Goal: Task Accomplishment & Management: Use online tool/utility

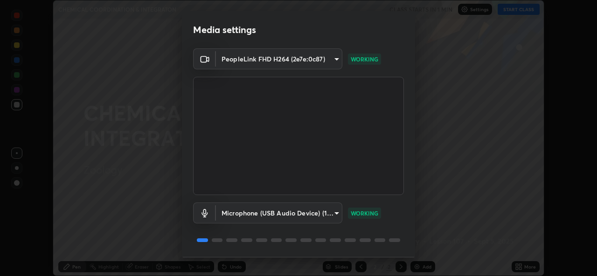
scroll to position [29, 0]
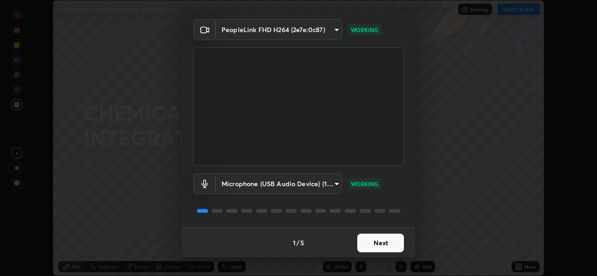
click at [397, 203] on div "Microphone (USB Audio Device) (1b3f:2008) f5f067615661398a21ad841d32bf25d689e62…" at bounding box center [298, 197] width 211 height 62
click at [384, 239] on button "Next" at bounding box center [380, 243] width 47 height 19
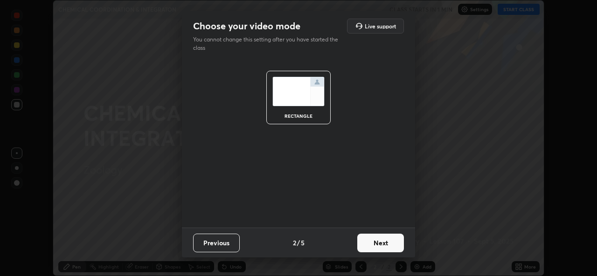
scroll to position [0, 0]
click at [382, 244] on button "Next" at bounding box center [380, 243] width 47 height 19
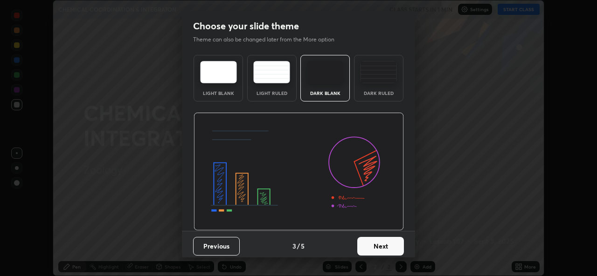
click at [385, 245] on button "Next" at bounding box center [380, 246] width 47 height 19
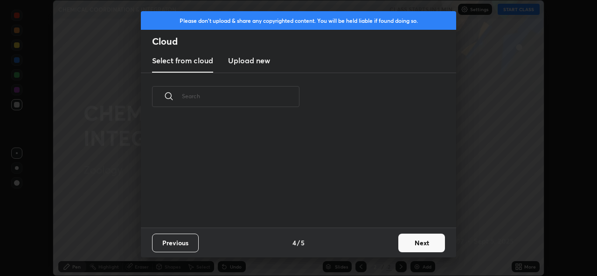
click at [388, 248] on div "Previous 4 / 5 Next" at bounding box center [298, 243] width 315 height 30
click at [412, 246] on button "Next" at bounding box center [421, 243] width 47 height 19
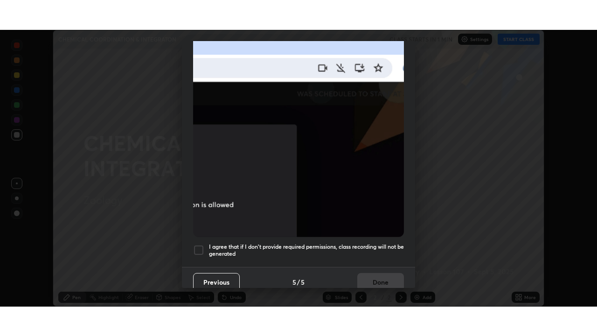
scroll to position [220, 0]
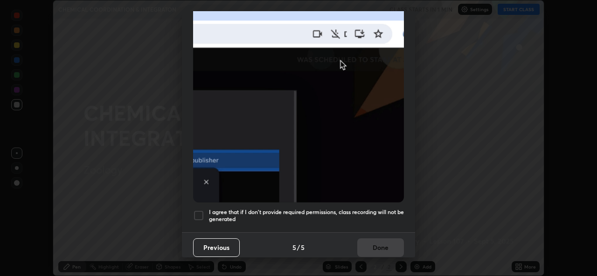
click at [315, 209] on h5 "I agree that if I don't provide required permissions, class recording will not …" at bounding box center [306, 216] width 195 height 14
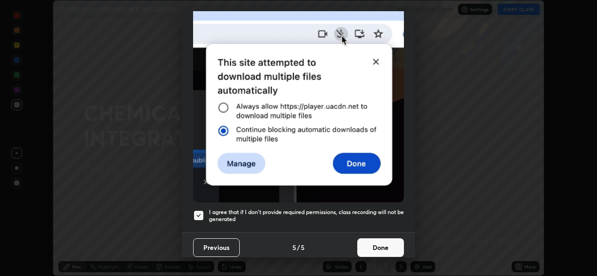
click at [376, 247] on button "Done" at bounding box center [380, 248] width 47 height 19
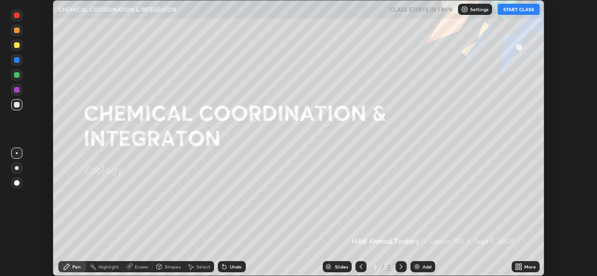
click at [517, 9] on button "START CLASS" at bounding box center [518, 9] width 42 height 11
click at [17, 168] on div at bounding box center [17, 168] width 4 height 4
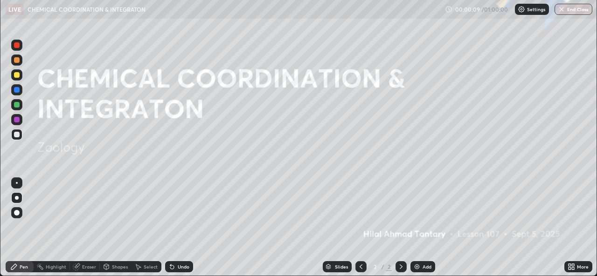
scroll to position [336, 597]
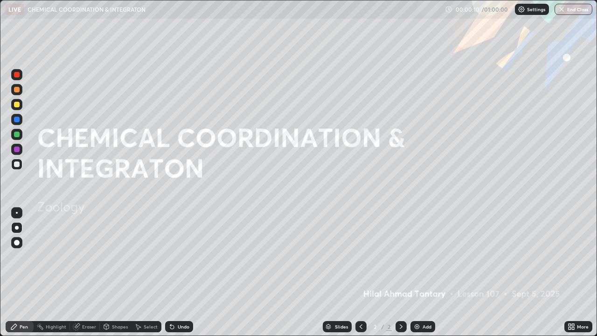
click at [180, 276] on div "Undo" at bounding box center [184, 326] width 12 height 5
click at [178, 276] on div "Undo" at bounding box center [184, 326] width 12 height 5
click at [171, 276] on icon at bounding box center [171, 326] width 7 height 7
click at [571, 276] on icon at bounding box center [570, 326] width 7 height 7
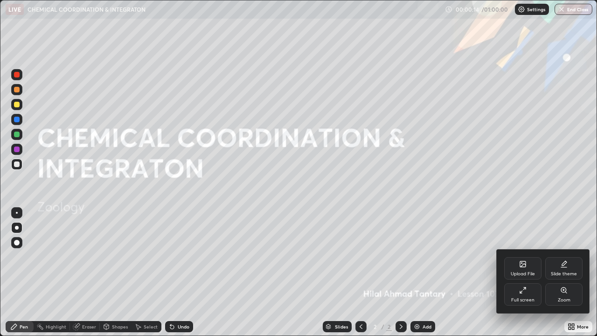
click at [524, 276] on icon at bounding box center [522, 289] width 7 height 7
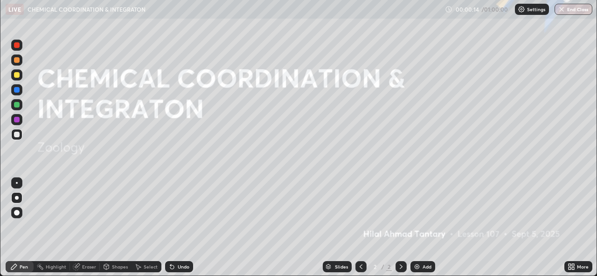
scroll to position [46341, 46021]
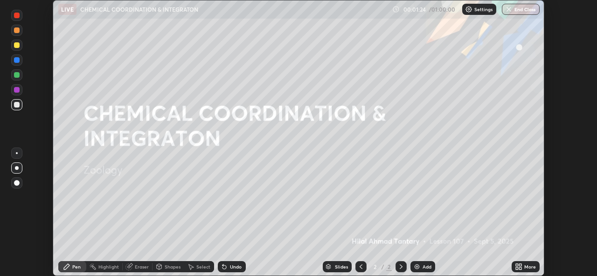
click at [418, 269] on img at bounding box center [416, 266] width 7 height 7
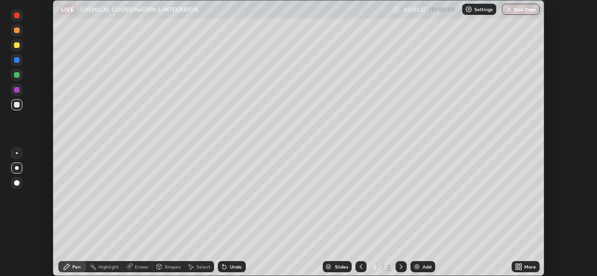
click at [17, 60] on div at bounding box center [17, 60] width 6 height 6
click at [228, 271] on div "Undo" at bounding box center [232, 267] width 28 height 11
click at [227, 271] on div "Undo" at bounding box center [232, 267] width 28 height 11
click at [167, 268] on div "Shapes" at bounding box center [173, 267] width 16 height 5
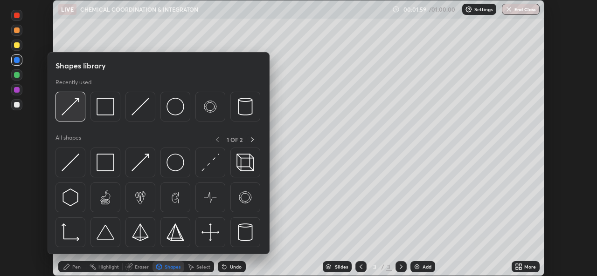
click at [79, 114] on img at bounding box center [71, 107] width 18 height 18
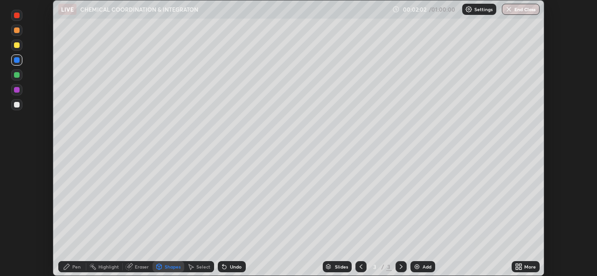
click at [169, 267] on div "Shapes" at bounding box center [173, 267] width 16 height 5
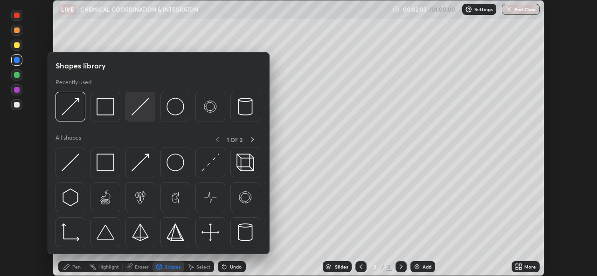
click at [142, 110] on img at bounding box center [140, 107] width 18 height 18
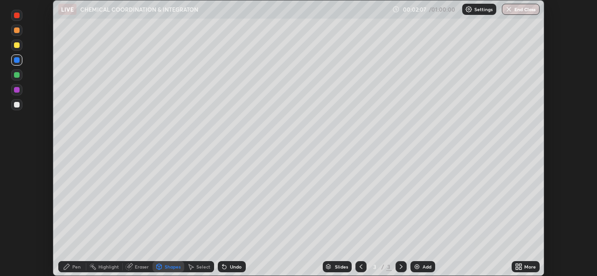
click at [138, 265] on div "Eraser" at bounding box center [142, 267] width 14 height 5
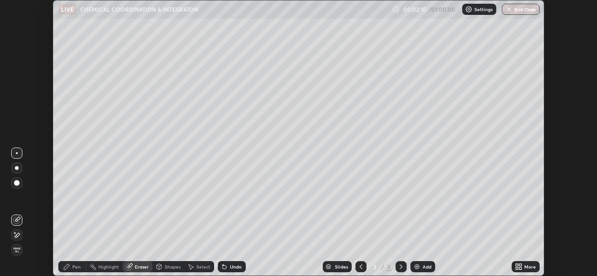
click at [73, 263] on div "Pen" at bounding box center [72, 267] width 28 height 11
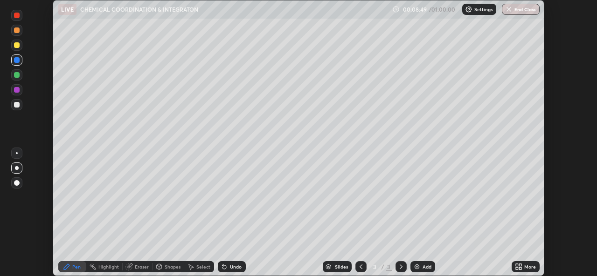
click at [17, 105] on div at bounding box center [17, 105] width 6 height 6
click at [15, 47] on div at bounding box center [17, 45] width 6 height 6
click at [173, 267] on div "Shapes" at bounding box center [173, 267] width 16 height 5
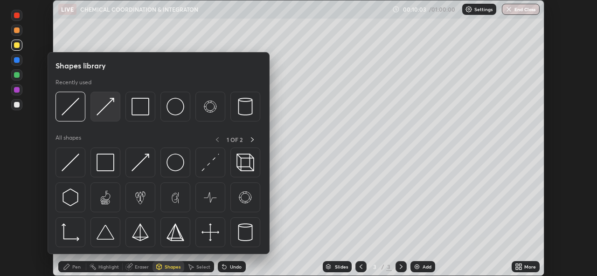
click at [107, 113] on img at bounding box center [105, 107] width 18 height 18
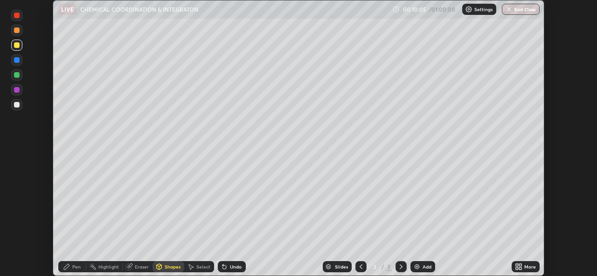
click at [74, 268] on div "Pen" at bounding box center [76, 267] width 8 height 5
click at [15, 49] on div at bounding box center [16, 45] width 11 height 11
click at [16, 30] on div at bounding box center [17, 31] width 6 height 6
click at [171, 267] on div "Shapes" at bounding box center [173, 267] width 16 height 5
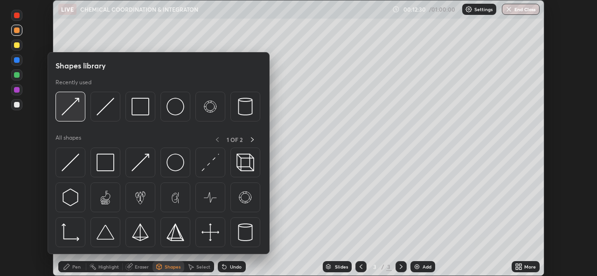
click at [76, 114] on img at bounding box center [71, 107] width 18 height 18
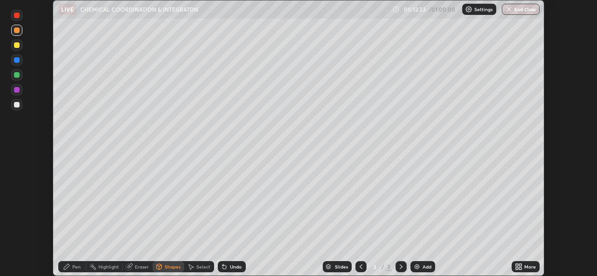
click at [72, 267] on div "Pen" at bounding box center [76, 267] width 8 height 5
click at [232, 269] on div "Undo" at bounding box center [236, 267] width 12 height 5
click at [233, 269] on div "Undo" at bounding box center [236, 267] width 12 height 5
click at [234, 267] on div "Undo" at bounding box center [236, 267] width 12 height 5
click at [167, 268] on div "Shapes" at bounding box center [173, 267] width 16 height 5
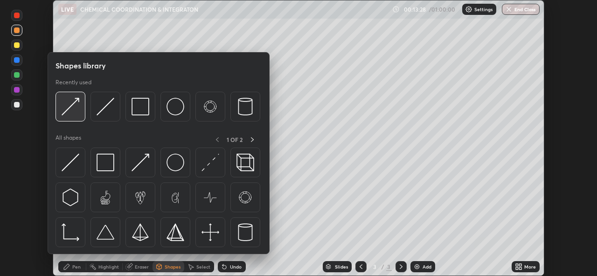
click at [77, 113] on img at bounding box center [71, 107] width 18 height 18
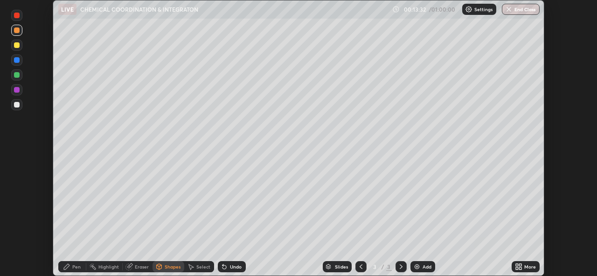
click at [74, 267] on div "Pen" at bounding box center [76, 267] width 8 height 5
click at [234, 269] on div "Undo" at bounding box center [236, 267] width 12 height 5
click at [234, 266] on div "Undo" at bounding box center [236, 267] width 12 height 5
click at [235, 266] on div "Undo" at bounding box center [236, 267] width 12 height 5
click at [232, 269] on div "Undo" at bounding box center [236, 267] width 12 height 5
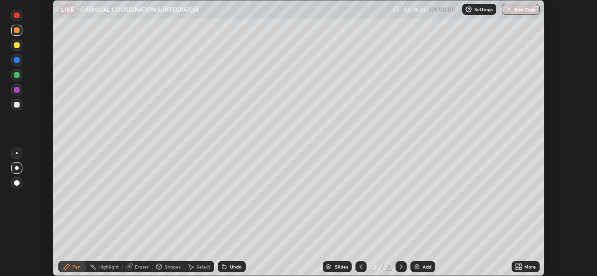
click at [232, 269] on div "Undo" at bounding box center [236, 267] width 12 height 5
click at [172, 268] on div "Shapes" at bounding box center [173, 267] width 16 height 5
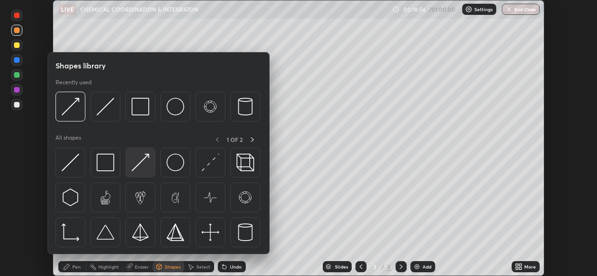
click at [140, 165] on img at bounding box center [140, 163] width 18 height 18
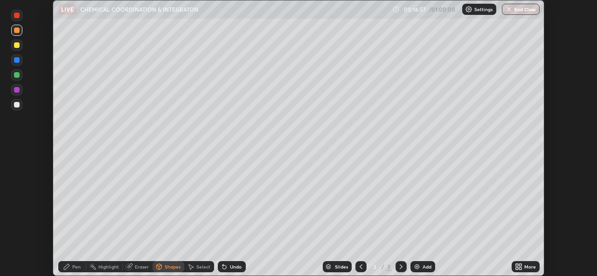
click at [69, 269] on icon at bounding box center [66, 266] width 7 height 7
click at [165, 267] on div "Shapes" at bounding box center [173, 267] width 16 height 5
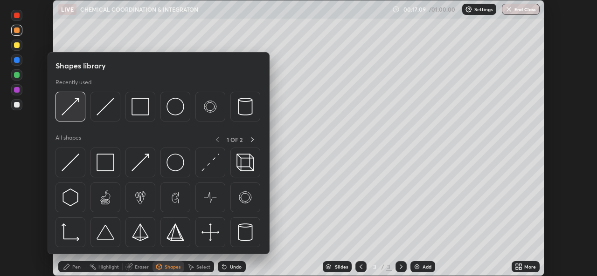
click at [75, 112] on img at bounding box center [71, 107] width 18 height 18
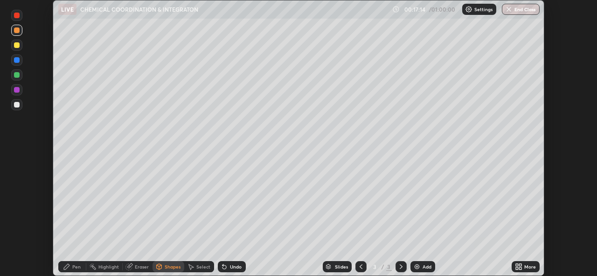
click at [17, 45] on div at bounding box center [17, 45] width 6 height 6
click at [14, 76] on div at bounding box center [17, 75] width 6 height 6
click at [231, 269] on div "Undo" at bounding box center [236, 267] width 12 height 5
click at [72, 269] on div "Pen" at bounding box center [76, 267] width 8 height 5
click at [13, 15] on div at bounding box center [16, 15] width 11 height 11
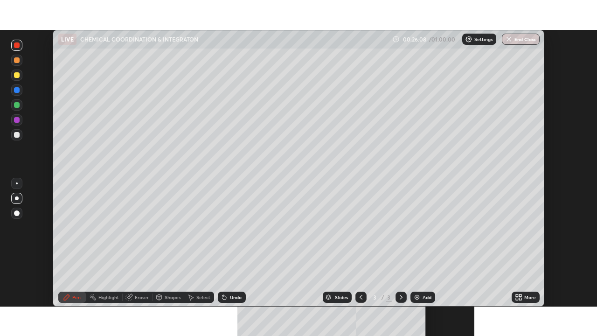
scroll to position [276, 596]
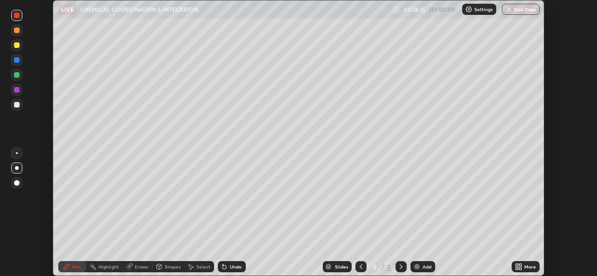
click at [359, 270] on icon at bounding box center [360, 266] width 7 height 7
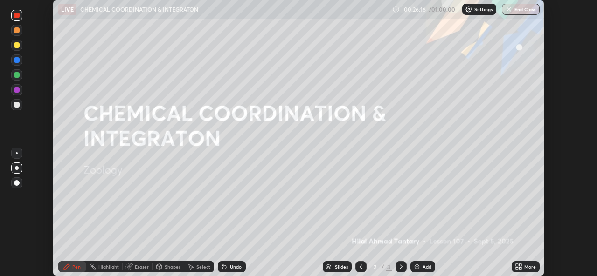
click at [395, 269] on div at bounding box center [400, 267] width 11 height 11
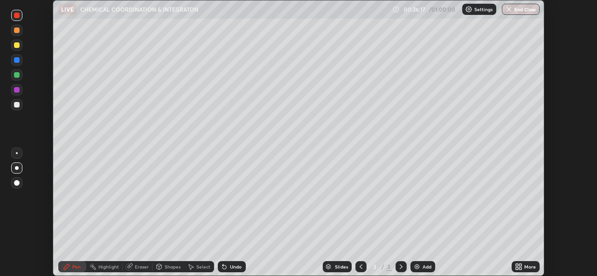
click at [414, 267] on img at bounding box center [416, 266] width 7 height 7
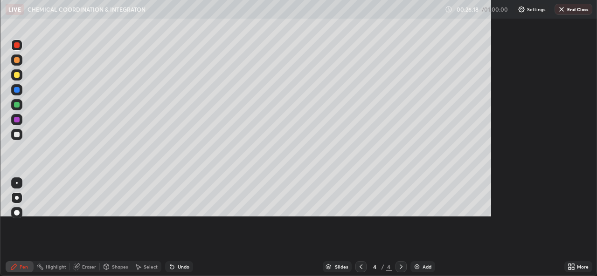
scroll to position [336, 597]
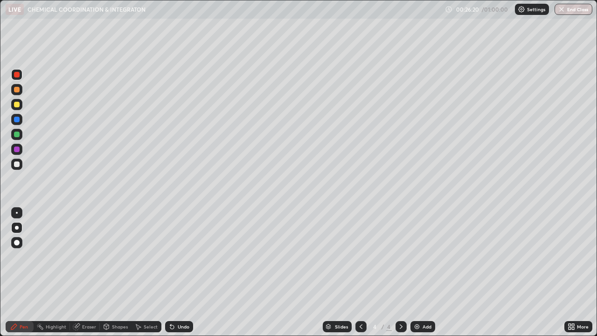
click at [572, 276] on icon at bounding box center [573, 328] width 2 height 2
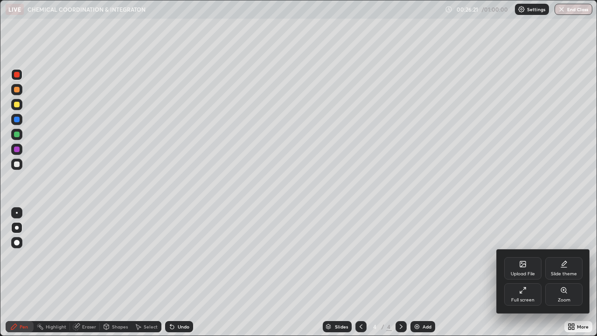
click at [522, 276] on div "Full screen" at bounding box center [522, 299] width 23 height 5
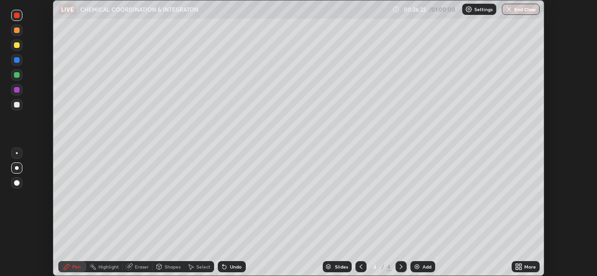
scroll to position [46341, 46021]
click at [166, 269] on div "Shapes" at bounding box center [173, 267] width 16 height 5
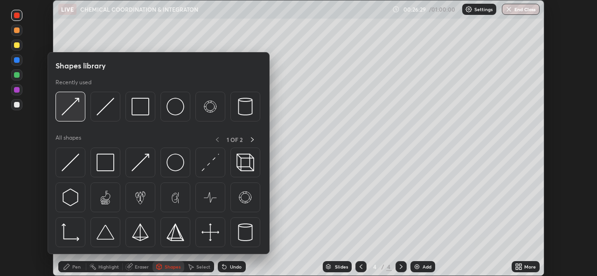
click at [76, 112] on img at bounding box center [71, 107] width 18 height 18
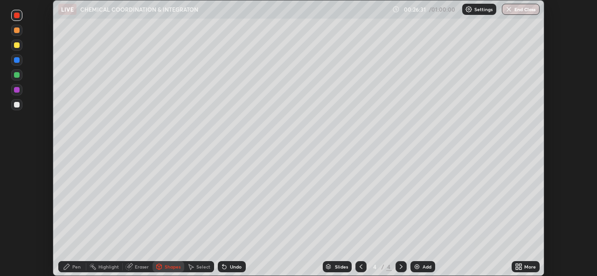
click at [73, 269] on div "Pen" at bounding box center [76, 267] width 8 height 5
click at [142, 267] on div "Eraser" at bounding box center [142, 267] width 14 height 5
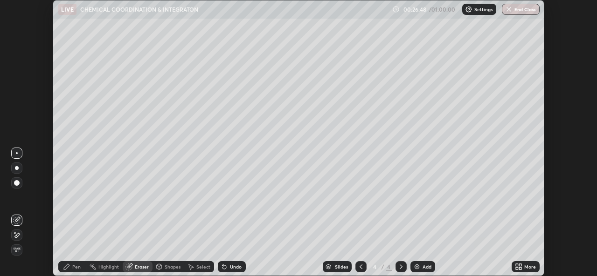
click at [69, 267] on icon at bounding box center [67, 267] width 6 height 6
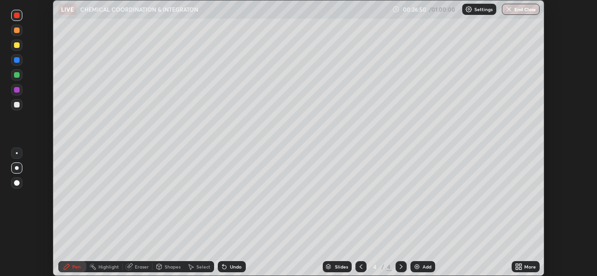
click at [230, 266] on div "Undo" at bounding box center [236, 267] width 12 height 5
click at [228, 270] on div "Undo" at bounding box center [232, 267] width 28 height 11
click at [230, 270] on div "Undo" at bounding box center [232, 267] width 28 height 11
click at [231, 271] on div "Undo" at bounding box center [232, 267] width 28 height 11
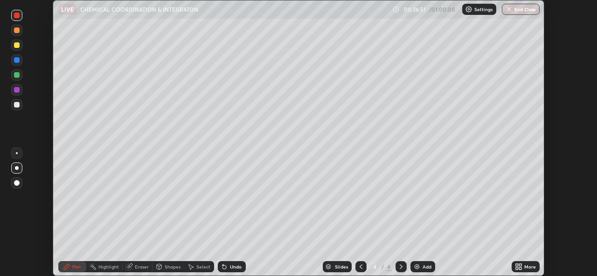
click at [232, 270] on div "Undo" at bounding box center [232, 267] width 28 height 11
click at [231, 270] on div "Undo" at bounding box center [232, 267] width 28 height 11
click at [71, 271] on div "Pen" at bounding box center [72, 267] width 28 height 11
click at [166, 268] on div "Shapes" at bounding box center [173, 267] width 16 height 5
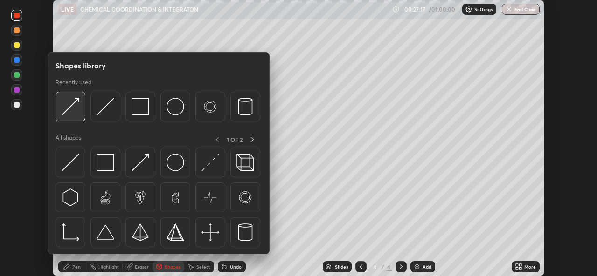
click at [75, 119] on div at bounding box center [70, 107] width 30 height 30
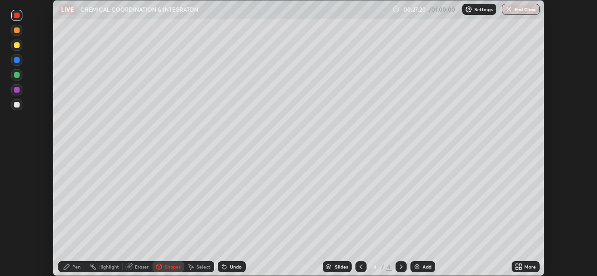
click at [229, 270] on div "Undo" at bounding box center [232, 267] width 28 height 11
click at [73, 266] on div "Pen" at bounding box center [76, 267] width 8 height 5
click at [171, 267] on div "Shapes" at bounding box center [173, 267] width 16 height 5
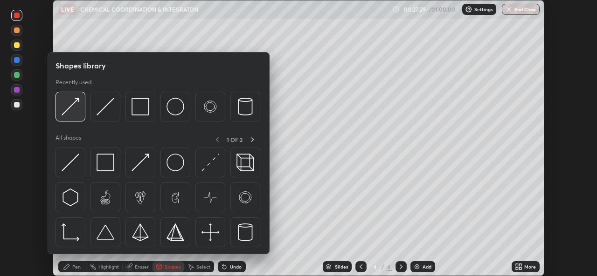
click at [75, 119] on div at bounding box center [70, 107] width 30 height 30
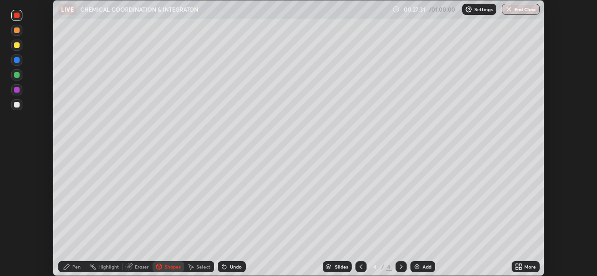
click at [73, 267] on div "Pen" at bounding box center [76, 267] width 8 height 5
click at [228, 267] on div "Undo" at bounding box center [232, 267] width 28 height 11
click at [230, 265] on div "Undo" at bounding box center [236, 267] width 12 height 5
click at [234, 265] on div "Undo" at bounding box center [236, 267] width 12 height 5
click at [235, 267] on div "Undo" at bounding box center [236, 267] width 12 height 5
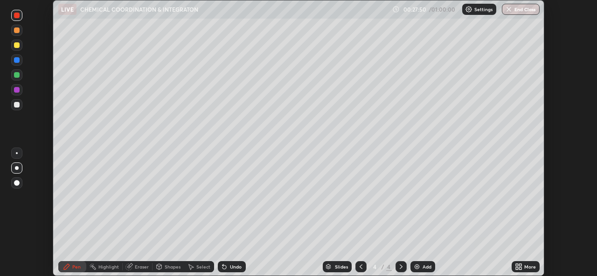
click at [234, 262] on div "Undo" at bounding box center [232, 267] width 28 height 11
click at [237, 262] on div "Undo" at bounding box center [232, 267] width 28 height 11
click at [172, 267] on div "Shapes" at bounding box center [173, 267] width 16 height 5
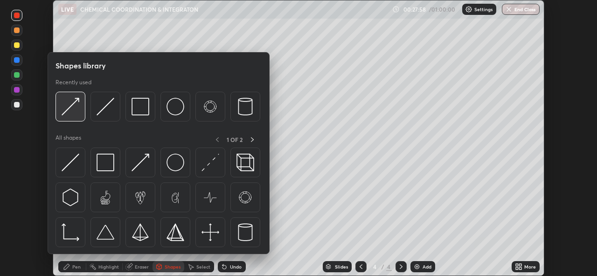
click at [77, 118] on div at bounding box center [70, 107] width 30 height 30
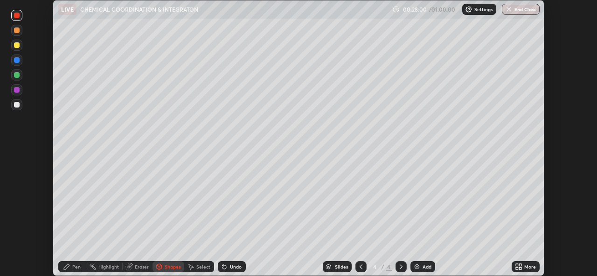
click at [73, 265] on div "Pen" at bounding box center [76, 267] width 8 height 5
click at [17, 29] on div at bounding box center [17, 31] width 6 height 6
click at [167, 269] on div "Shapes" at bounding box center [173, 267] width 16 height 5
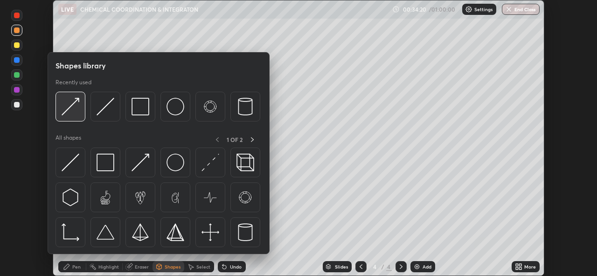
click at [78, 110] on img at bounding box center [71, 107] width 18 height 18
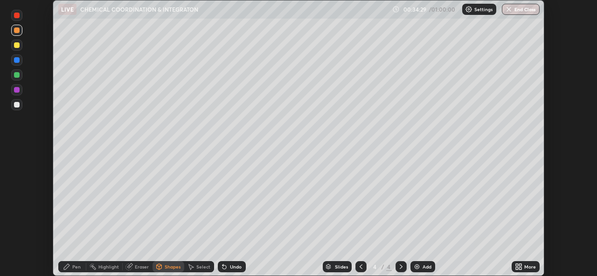
click at [228, 265] on div "Undo" at bounding box center [232, 267] width 28 height 11
click at [70, 266] on icon at bounding box center [66, 266] width 7 height 7
click at [73, 265] on div "Pen" at bounding box center [76, 267] width 8 height 5
click at [70, 269] on icon at bounding box center [66, 266] width 7 height 7
click at [16, 61] on div at bounding box center [17, 60] width 6 height 6
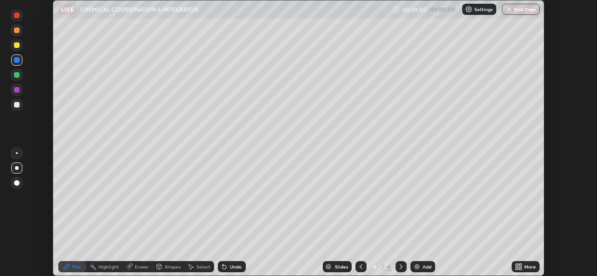
click at [361, 267] on icon at bounding box center [360, 266] width 7 height 7
click at [227, 268] on icon at bounding box center [223, 266] width 7 height 7
click at [228, 269] on div "Undo" at bounding box center [232, 267] width 28 height 11
click at [399, 266] on icon at bounding box center [400, 266] width 7 height 7
click at [416, 268] on img at bounding box center [416, 266] width 7 height 7
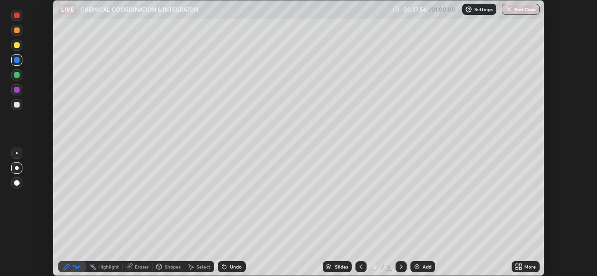
click at [169, 269] on div "Shapes" at bounding box center [173, 267] width 16 height 5
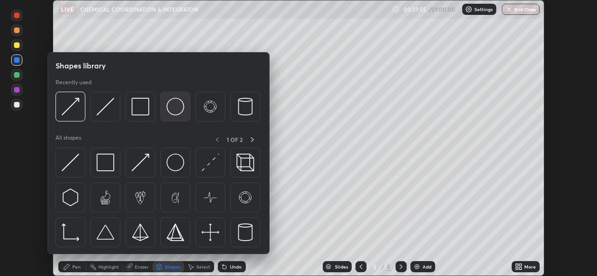
click at [176, 113] on img at bounding box center [175, 107] width 18 height 18
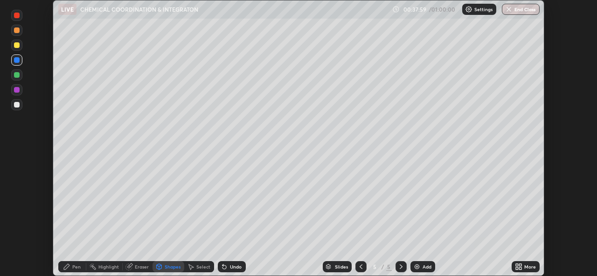
click at [77, 267] on div "Pen" at bounding box center [76, 267] width 8 height 5
click at [14, 103] on div at bounding box center [17, 105] width 6 height 6
click at [166, 266] on div "Shapes" at bounding box center [173, 267] width 16 height 5
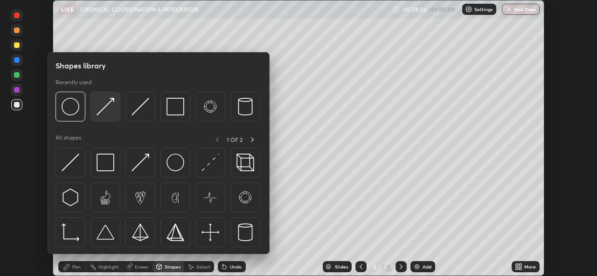
click at [108, 112] on img at bounding box center [105, 107] width 18 height 18
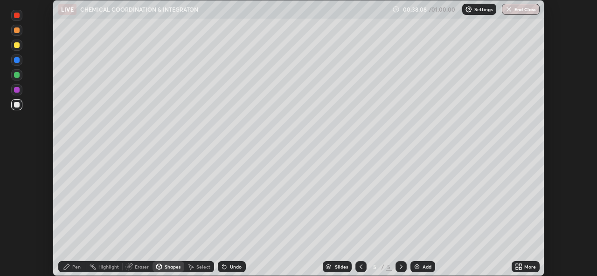
click at [76, 267] on div "Pen" at bounding box center [76, 267] width 8 height 5
click at [166, 266] on div "Shapes" at bounding box center [173, 267] width 16 height 5
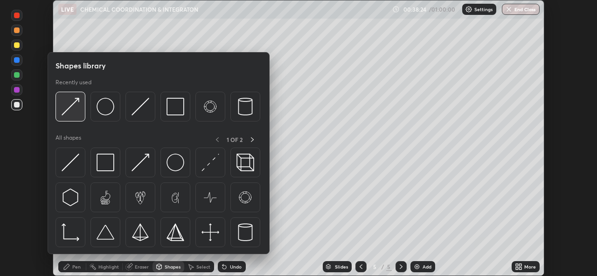
click at [78, 109] on img at bounding box center [71, 107] width 18 height 18
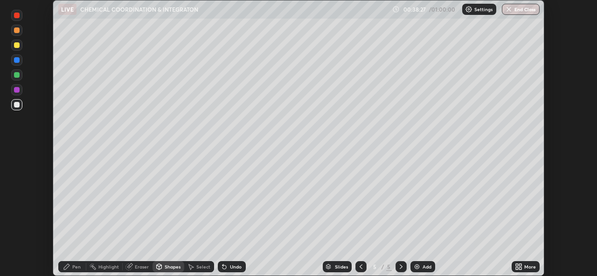
click at [74, 269] on div "Pen" at bounding box center [76, 267] width 8 height 5
click at [227, 268] on div "Undo" at bounding box center [232, 267] width 28 height 11
click at [227, 267] on div "Undo" at bounding box center [232, 267] width 28 height 11
click at [168, 266] on div "Shapes" at bounding box center [173, 267] width 16 height 5
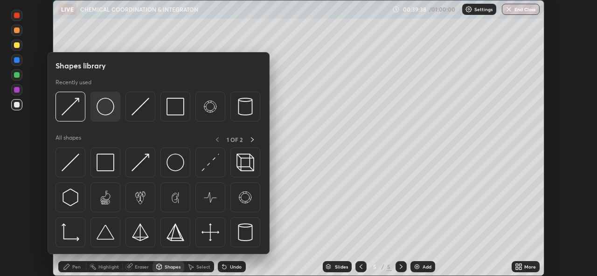
click at [104, 115] on img at bounding box center [105, 107] width 18 height 18
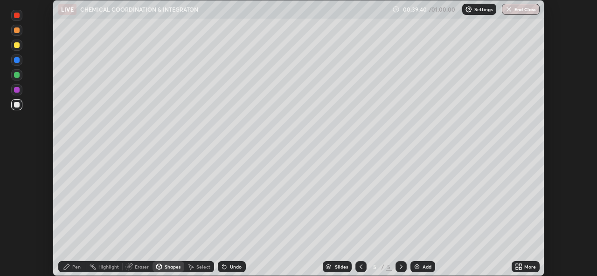
click at [76, 266] on div "Pen" at bounding box center [76, 267] width 8 height 5
click at [16, 184] on div at bounding box center [17, 183] width 6 height 6
click at [15, 167] on div at bounding box center [17, 168] width 4 height 4
click at [141, 267] on div "Eraser" at bounding box center [142, 267] width 14 height 5
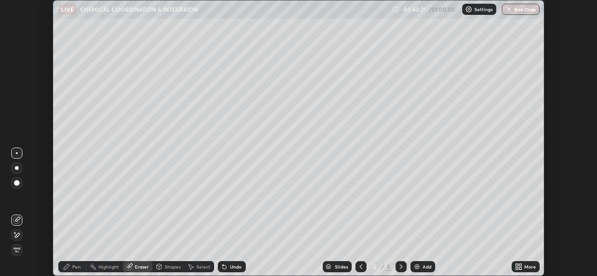
click at [74, 269] on div "Pen" at bounding box center [76, 267] width 8 height 5
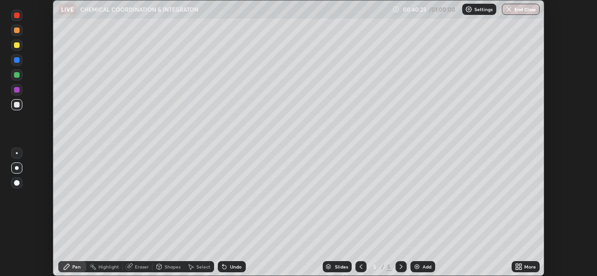
click at [15, 29] on div at bounding box center [17, 31] width 6 height 6
click at [163, 270] on div "Shapes" at bounding box center [168, 267] width 32 height 11
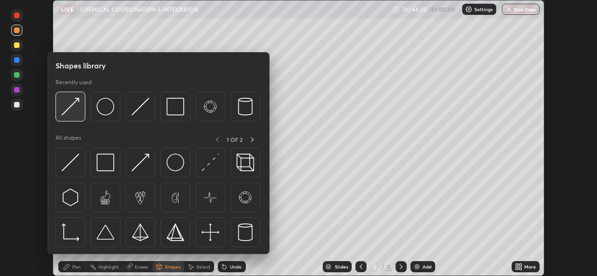
click at [75, 109] on img at bounding box center [71, 107] width 18 height 18
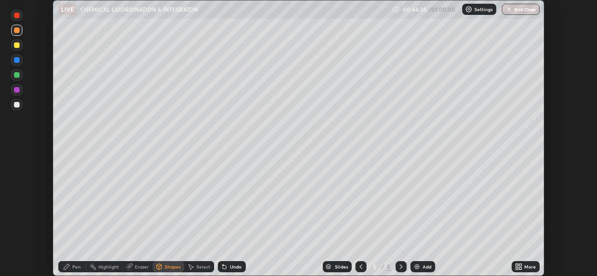
click at [71, 269] on div "Pen" at bounding box center [72, 267] width 28 height 11
click at [18, 15] on div at bounding box center [17, 16] width 6 height 6
click at [17, 31] on div at bounding box center [17, 31] width 6 height 6
click at [165, 266] on div "Shapes" at bounding box center [173, 267] width 16 height 5
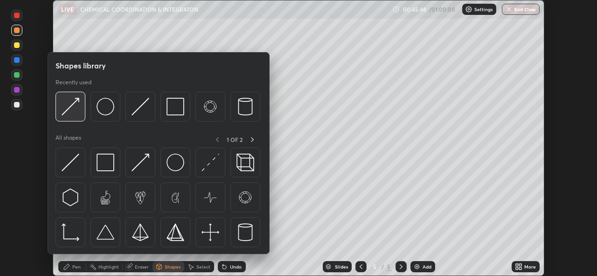
click at [75, 110] on img at bounding box center [71, 107] width 18 height 18
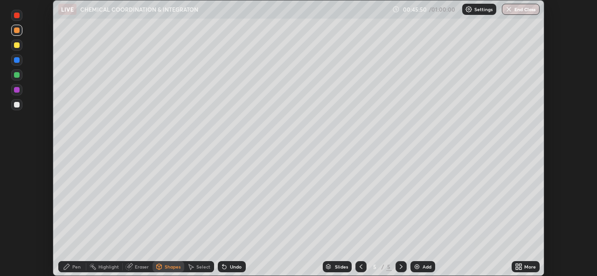
click at [72, 265] on div "Pen" at bounding box center [72, 267] width 28 height 11
click at [15, 45] on div at bounding box center [17, 45] width 6 height 6
click at [14, 74] on div at bounding box center [17, 75] width 6 height 6
click at [165, 265] on div "Shapes" at bounding box center [173, 267] width 16 height 5
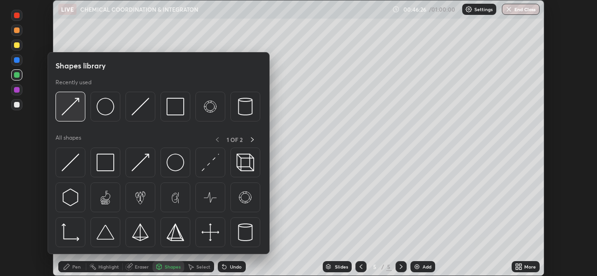
click at [72, 110] on img at bounding box center [71, 107] width 18 height 18
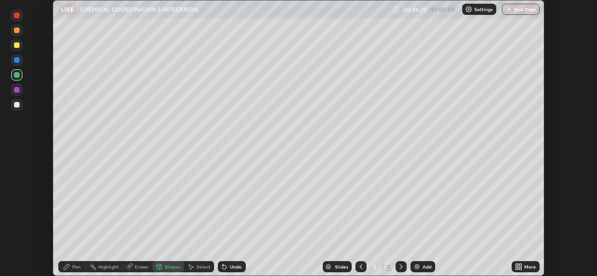
click at [74, 267] on div "Pen" at bounding box center [76, 267] width 8 height 5
click at [169, 268] on div "Shapes" at bounding box center [173, 267] width 16 height 5
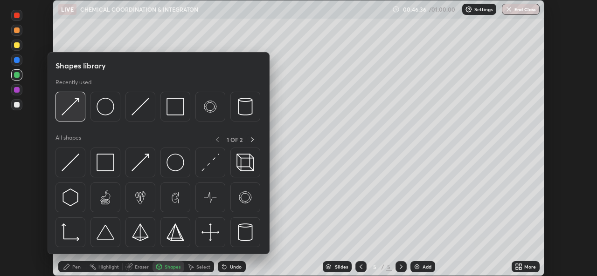
click at [76, 114] on img at bounding box center [71, 107] width 18 height 18
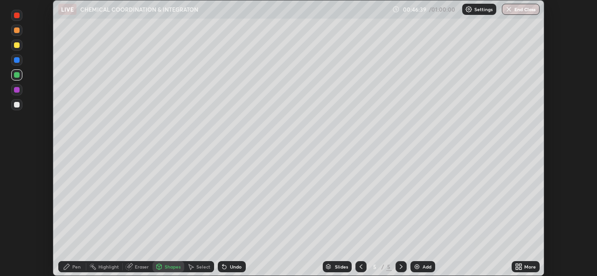
click at [76, 267] on div "Pen" at bounding box center [76, 267] width 8 height 5
click at [168, 269] on div "Shapes" at bounding box center [173, 267] width 16 height 5
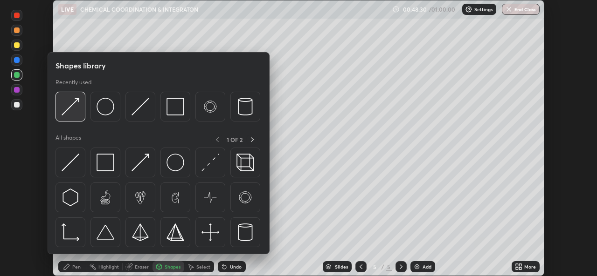
click at [72, 111] on img at bounding box center [71, 107] width 18 height 18
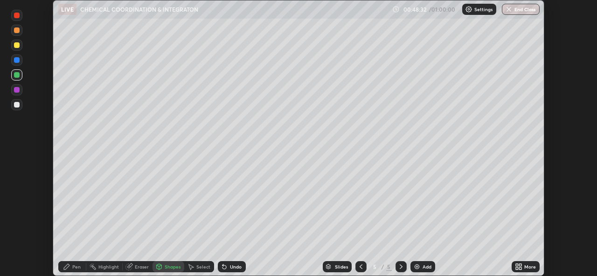
click at [78, 268] on div "Pen" at bounding box center [76, 267] width 8 height 5
click at [170, 269] on div "Shapes" at bounding box center [173, 267] width 16 height 5
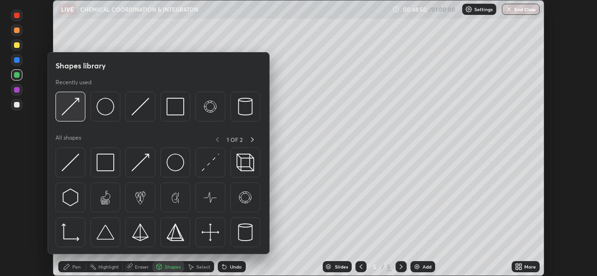
click at [77, 113] on img at bounding box center [71, 107] width 18 height 18
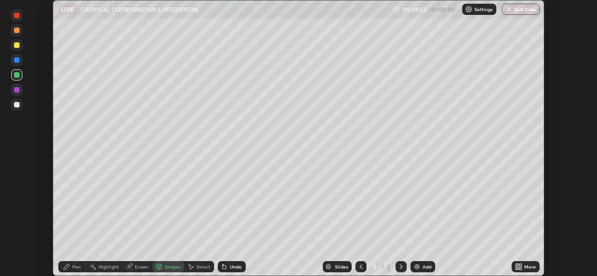
click at [73, 265] on div "Pen" at bounding box center [76, 267] width 8 height 5
click at [361, 267] on icon at bounding box center [360, 266] width 7 height 7
click at [360, 270] on icon at bounding box center [360, 266] width 7 height 7
click at [401, 269] on icon at bounding box center [400, 266] width 7 height 7
click at [399, 267] on icon at bounding box center [400, 266] width 7 height 7
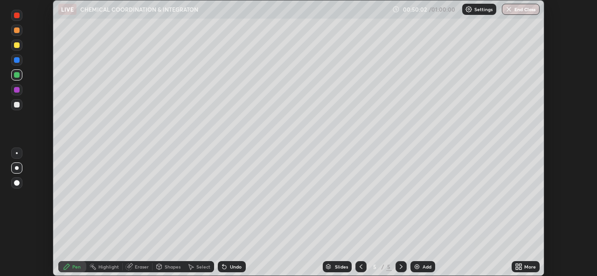
click at [165, 267] on div "Shapes" at bounding box center [173, 267] width 16 height 5
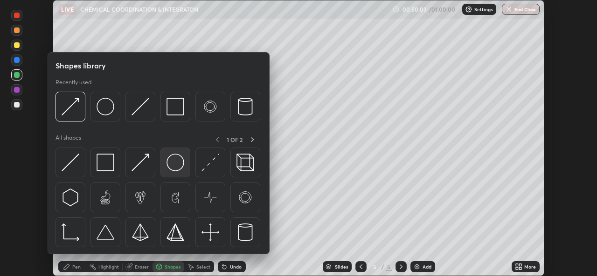
click at [172, 166] on img at bounding box center [175, 163] width 18 height 18
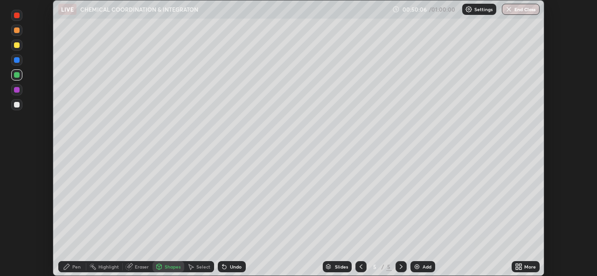
click at [18, 62] on div at bounding box center [17, 60] width 6 height 6
click at [17, 29] on div at bounding box center [17, 31] width 6 height 6
click at [230, 267] on div "Undo" at bounding box center [236, 267] width 12 height 5
click at [77, 266] on div "Pen" at bounding box center [76, 267] width 8 height 5
click at [140, 267] on div "Eraser" at bounding box center [142, 267] width 14 height 5
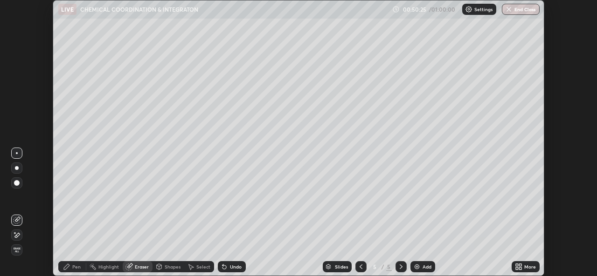
click at [75, 269] on div "Pen" at bounding box center [76, 267] width 8 height 5
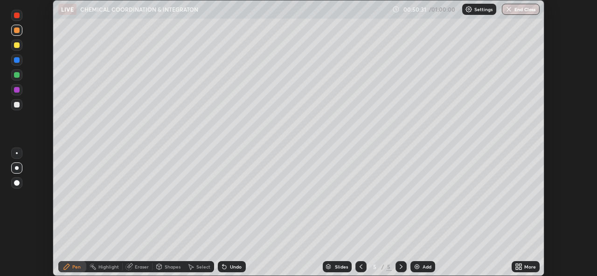
click at [17, 106] on div at bounding box center [17, 105] width 6 height 6
click at [166, 266] on div "Shapes" at bounding box center [173, 267] width 16 height 5
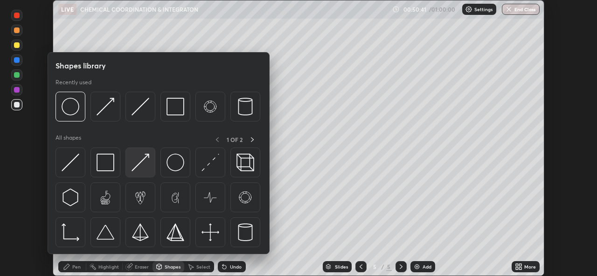
click at [140, 161] on img at bounding box center [140, 163] width 18 height 18
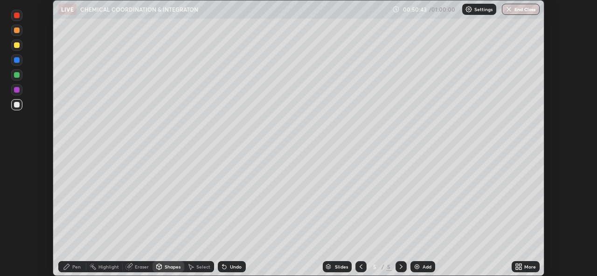
click at [72, 269] on div "Pen" at bounding box center [76, 267] width 8 height 5
click at [414, 262] on div "Add" at bounding box center [422, 267] width 25 height 11
click at [175, 267] on div "Shapes" at bounding box center [173, 267] width 16 height 5
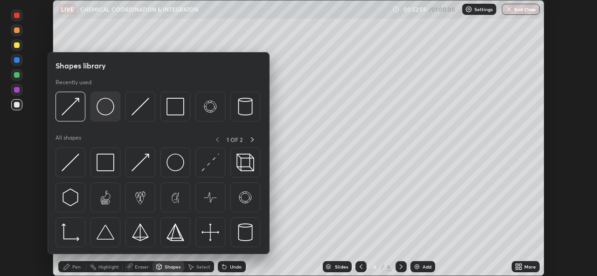
click at [108, 108] on img at bounding box center [105, 107] width 18 height 18
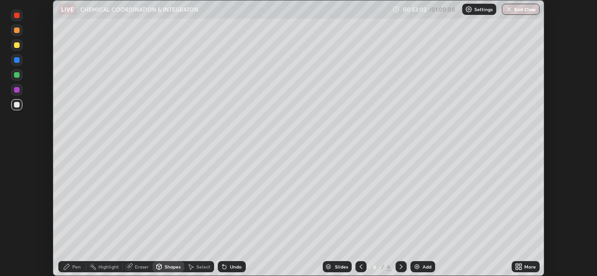
click at [70, 267] on icon at bounding box center [66, 266] width 7 height 7
click at [17, 184] on div at bounding box center [17, 183] width 6 height 6
click at [15, 76] on div at bounding box center [17, 75] width 6 height 6
click at [76, 266] on div "Pen" at bounding box center [76, 267] width 8 height 5
click at [15, 167] on div at bounding box center [17, 168] width 4 height 4
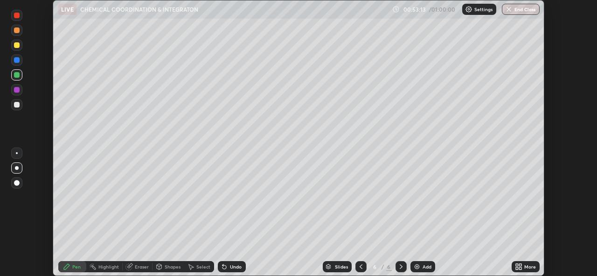
click at [163, 268] on div "Shapes" at bounding box center [168, 267] width 32 height 11
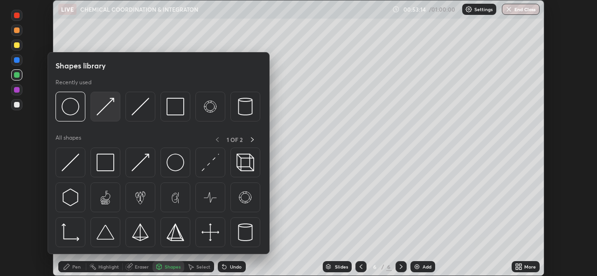
click at [101, 114] on img at bounding box center [105, 107] width 18 height 18
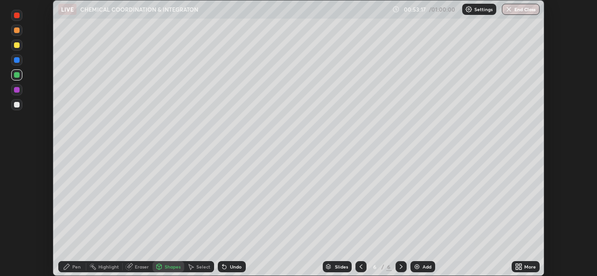
click at [76, 267] on div "Pen" at bounding box center [76, 267] width 8 height 5
click at [165, 267] on div "Shapes" at bounding box center [173, 267] width 16 height 5
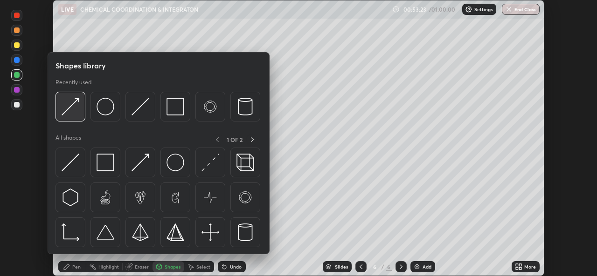
click at [76, 117] on div at bounding box center [70, 107] width 30 height 30
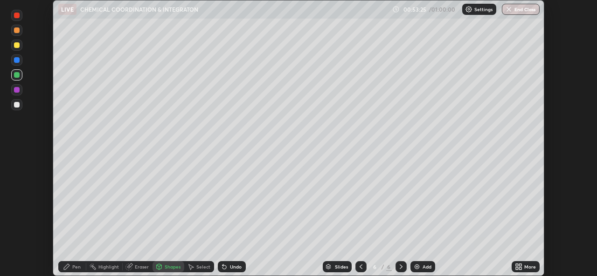
click at [74, 269] on div "Pen" at bounding box center [76, 267] width 8 height 5
click at [171, 267] on div "Shapes" at bounding box center [173, 267] width 16 height 5
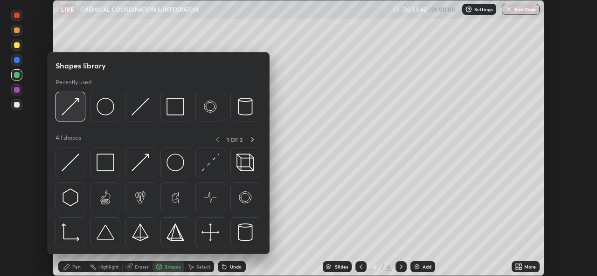
click at [72, 110] on img at bounding box center [71, 107] width 18 height 18
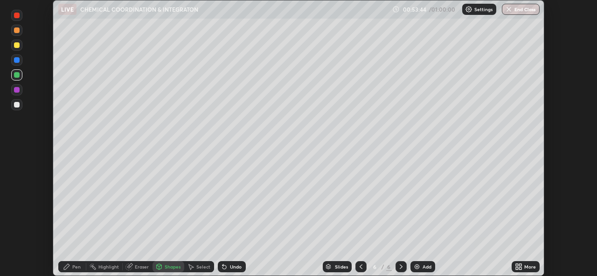
click at [77, 266] on div "Pen" at bounding box center [76, 267] width 8 height 5
click at [169, 267] on div "Shapes" at bounding box center [173, 267] width 16 height 5
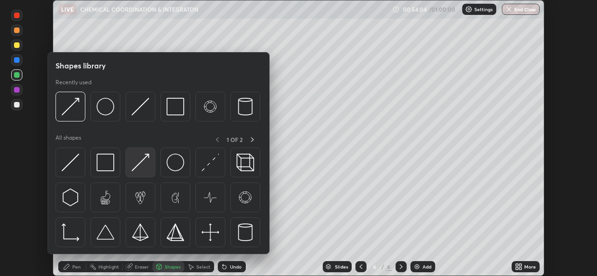
click at [142, 162] on img at bounding box center [140, 163] width 18 height 18
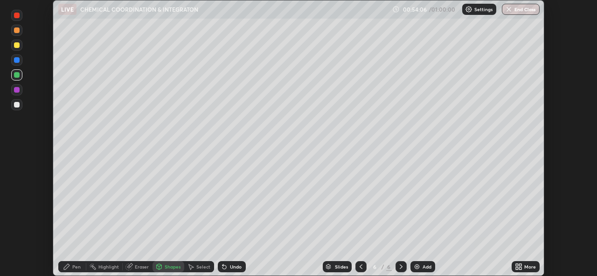
click at [73, 270] on div "Pen" at bounding box center [72, 267] width 28 height 11
click at [16, 105] on div at bounding box center [17, 105] width 6 height 6
click at [168, 269] on div "Shapes" at bounding box center [173, 267] width 16 height 5
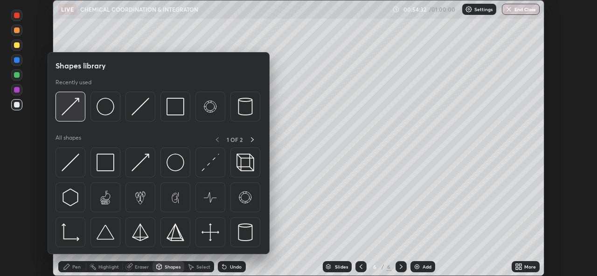
click at [69, 114] on img at bounding box center [71, 107] width 18 height 18
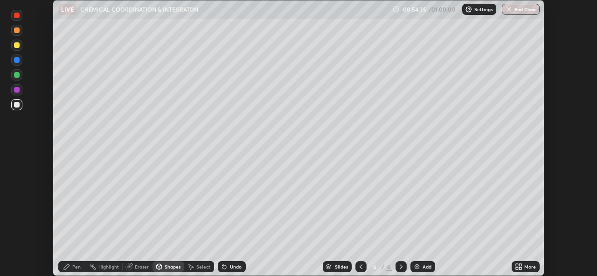
click at [59, 271] on div "Pen" at bounding box center [72, 267] width 28 height 11
click at [169, 266] on div "Shapes" at bounding box center [173, 267] width 16 height 5
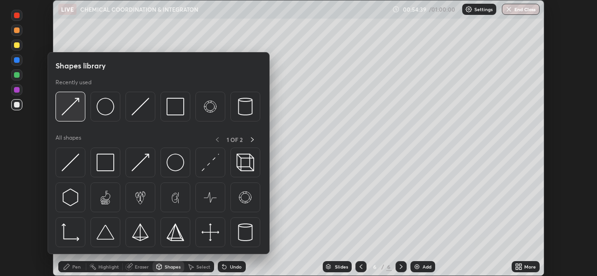
click at [69, 111] on img at bounding box center [71, 107] width 18 height 18
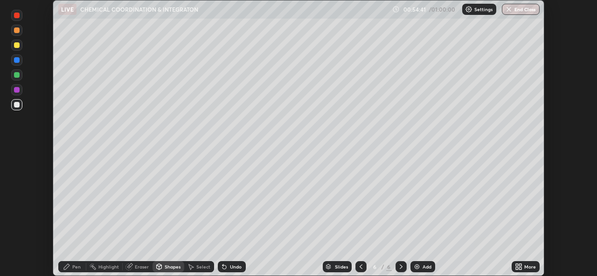
click at [72, 271] on div "Pen" at bounding box center [72, 267] width 28 height 11
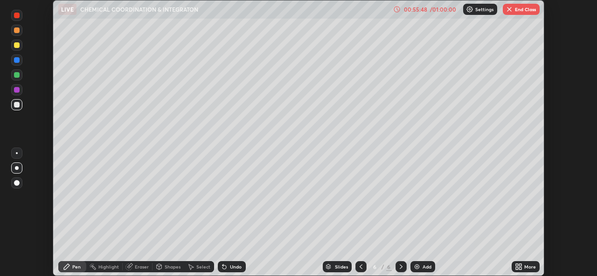
click at [359, 266] on icon at bounding box center [360, 266] width 7 height 7
click at [358, 264] on icon at bounding box center [360, 266] width 7 height 7
click at [360, 266] on icon at bounding box center [360, 266] width 7 height 7
click at [400, 267] on icon at bounding box center [400, 266] width 7 height 7
click at [403, 271] on div at bounding box center [400, 267] width 11 height 11
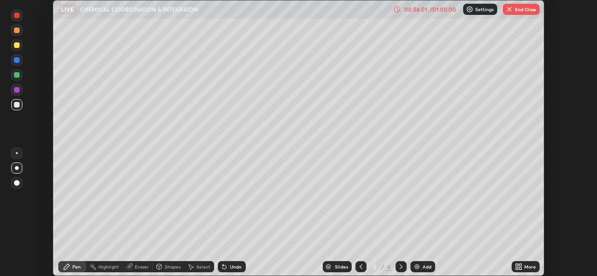
click at [16, 59] on div at bounding box center [17, 60] width 6 height 6
click at [400, 267] on icon at bounding box center [400, 266] width 7 height 7
click at [415, 266] on img at bounding box center [416, 266] width 7 height 7
click at [172, 267] on div "Shapes" at bounding box center [173, 267] width 16 height 5
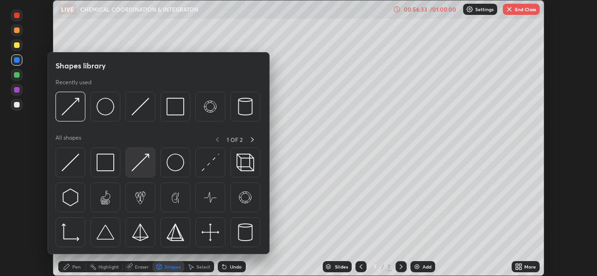
click at [136, 163] on img at bounding box center [140, 163] width 18 height 18
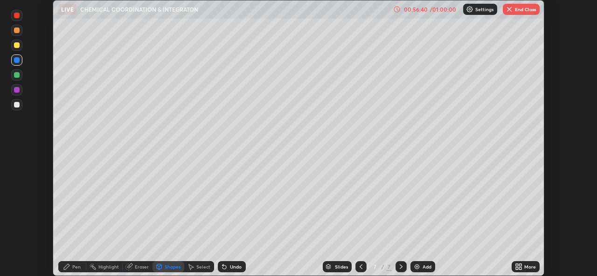
click at [74, 265] on div "Pen" at bounding box center [76, 267] width 8 height 5
click at [168, 267] on div "Shapes" at bounding box center [173, 267] width 16 height 5
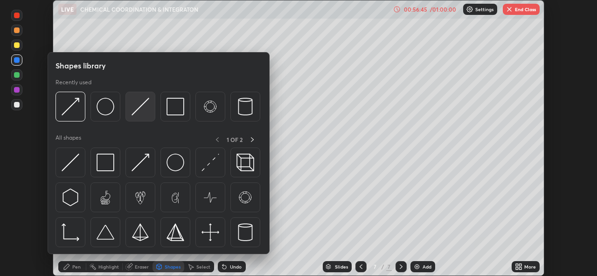
click at [135, 108] on img at bounding box center [140, 107] width 18 height 18
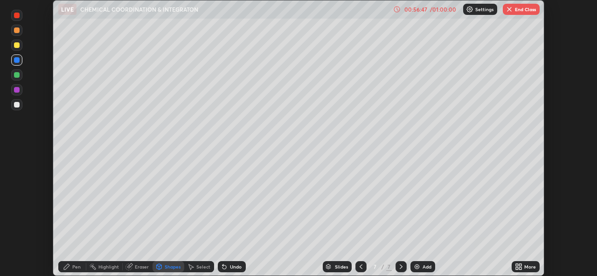
click at [72, 269] on div "Pen" at bounding box center [76, 267] width 8 height 5
click at [230, 267] on div "Undo" at bounding box center [236, 267] width 12 height 5
click at [70, 264] on div "Pen" at bounding box center [72, 267] width 28 height 11
click at [169, 267] on div "Shapes" at bounding box center [173, 267] width 16 height 5
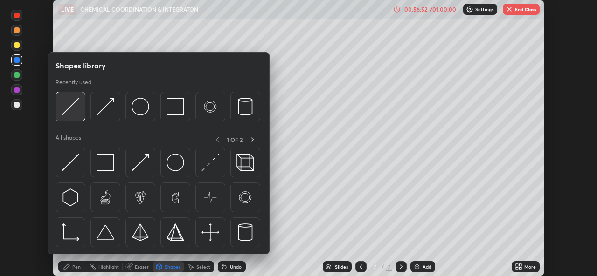
click at [72, 107] on img at bounding box center [71, 107] width 18 height 18
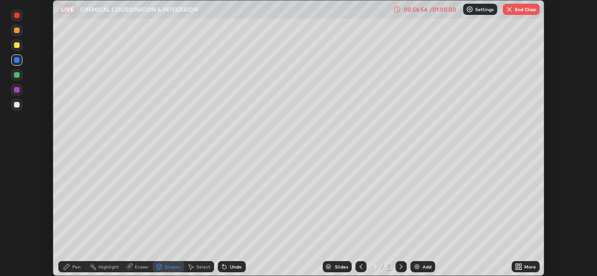
click at [228, 265] on div "Undo" at bounding box center [232, 267] width 28 height 11
click at [69, 268] on icon at bounding box center [66, 266] width 7 height 7
click at [18, 108] on div at bounding box center [16, 104] width 11 height 11
click at [17, 16] on div at bounding box center [17, 16] width 6 height 6
click at [230, 266] on div "Undo" at bounding box center [236, 267] width 12 height 5
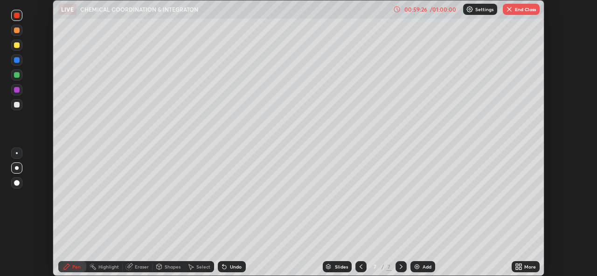
click at [165, 267] on div "Shapes" at bounding box center [173, 267] width 16 height 5
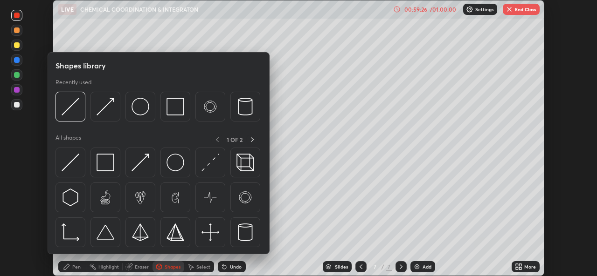
click at [138, 268] on div "Eraser" at bounding box center [142, 267] width 14 height 5
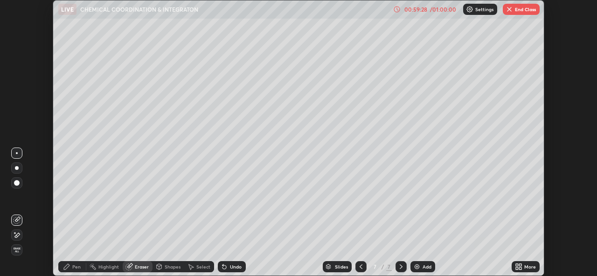
click at [17, 252] on span "Erase all" at bounding box center [17, 251] width 10 height 6
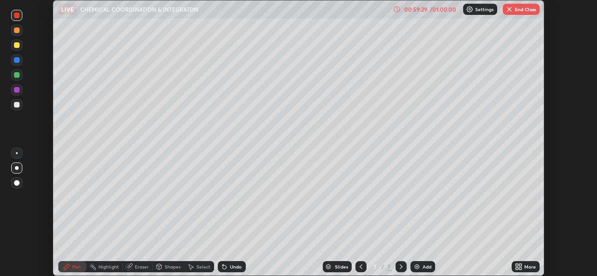
click at [360, 269] on icon at bounding box center [360, 266] width 7 height 7
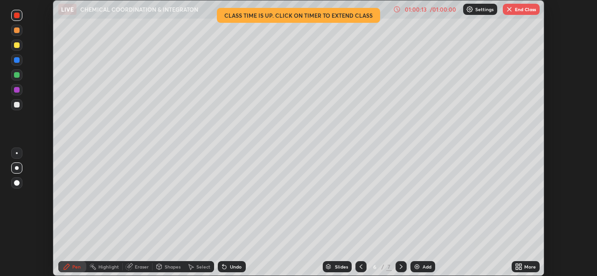
click at [400, 267] on icon at bounding box center [400, 266] width 7 height 7
click at [415, 267] on img at bounding box center [416, 266] width 7 height 7
click at [360, 267] on icon at bounding box center [360, 266] width 7 height 7
click at [168, 269] on div "Shapes" at bounding box center [173, 267] width 16 height 5
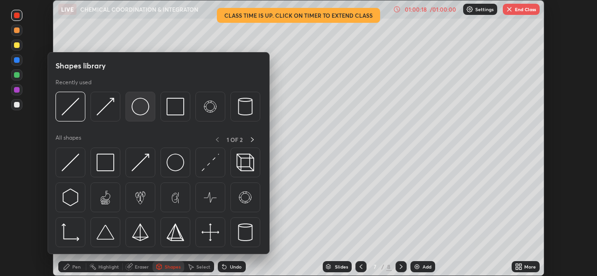
click at [141, 111] on img at bounding box center [140, 107] width 18 height 18
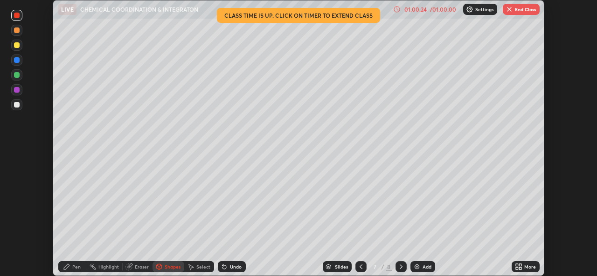
click at [165, 265] on div "Shapes" at bounding box center [173, 267] width 16 height 5
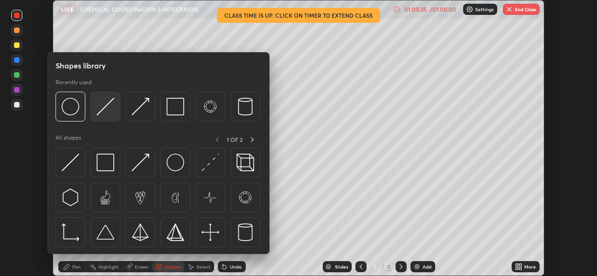
click at [103, 105] on img at bounding box center [105, 107] width 18 height 18
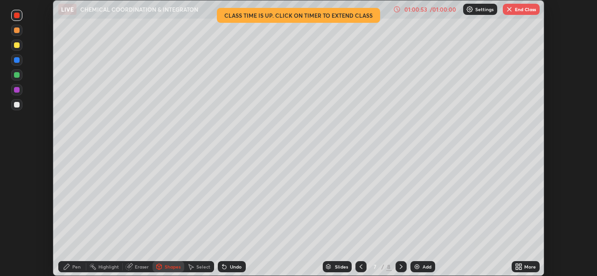
click at [162, 263] on div "Shapes" at bounding box center [168, 267] width 32 height 11
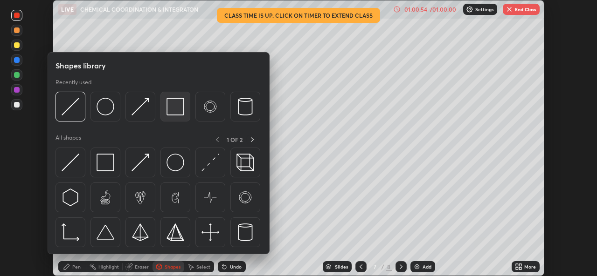
click at [171, 110] on img at bounding box center [175, 107] width 18 height 18
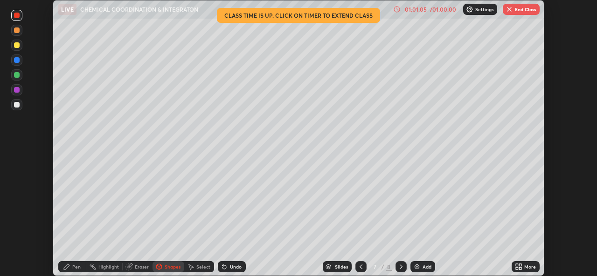
click at [76, 268] on div "Pen" at bounding box center [76, 267] width 8 height 5
click at [17, 105] on div at bounding box center [17, 105] width 6 height 6
click at [230, 263] on div "Undo" at bounding box center [232, 267] width 28 height 11
click at [231, 268] on div "Undo" at bounding box center [236, 267] width 12 height 5
click at [231, 265] on div "Undo" at bounding box center [236, 267] width 12 height 5
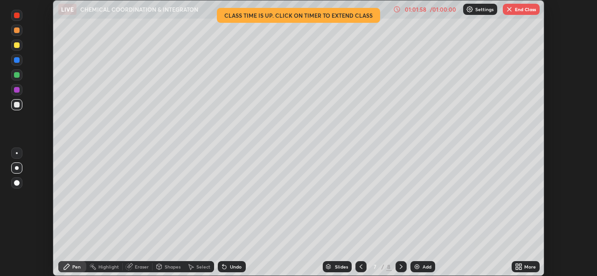
click at [233, 266] on div "Undo" at bounding box center [236, 267] width 12 height 5
click at [232, 266] on div "Undo" at bounding box center [236, 267] width 12 height 5
click at [231, 266] on div "Undo" at bounding box center [236, 267] width 12 height 5
click at [232, 262] on div "Undo" at bounding box center [232, 267] width 28 height 11
click at [233, 265] on div "Undo" at bounding box center [236, 267] width 12 height 5
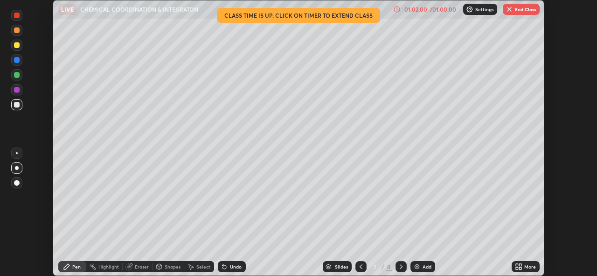
click at [16, 30] on div at bounding box center [17, 31] width 6 height 6
click at [169, 267] on div "Shapes" at bounding box center [173, 267] width 16 height 5
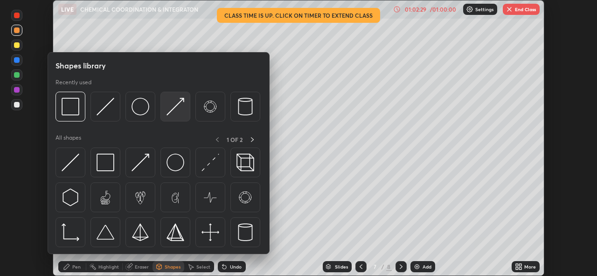
click at [170, 111] on img at bounding box center [175, 107] width 18 height 18
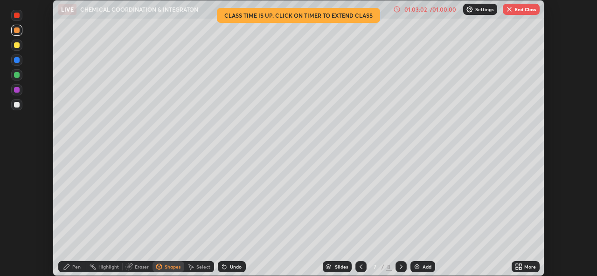
click at [399, 266] on icon at bounding box center [400, 266] width 7 height 7
click at [230, 267] on div "Undo" at bounding box center [236, 267] width 12 height 5
click at [73, 269] on div "Pen" at bounding box center [76, 267] width 8 height 5
click at [523, 7] on button "End Class" at bounding box center [521, 9] width 37 height 11
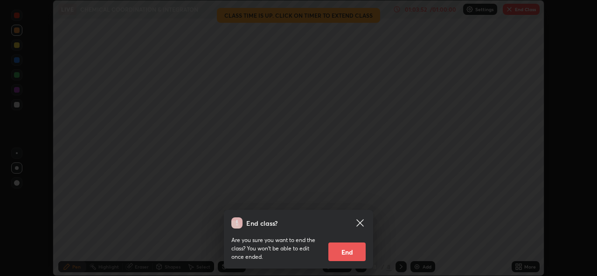
click at [343, 253] on button "End" at bounding box center [346, 252] width 37 height 19
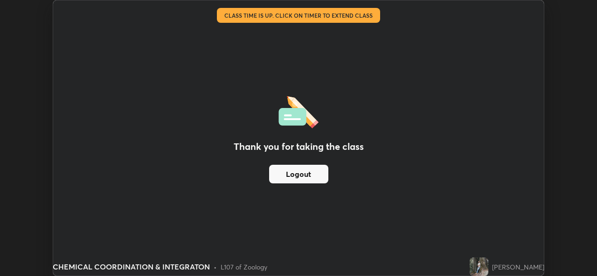
click at [316, 171] on button "Logout" at bounding box center [298, 174] width 59 height 19
